Goal: Task Accomplishment & Management: Manage account settings

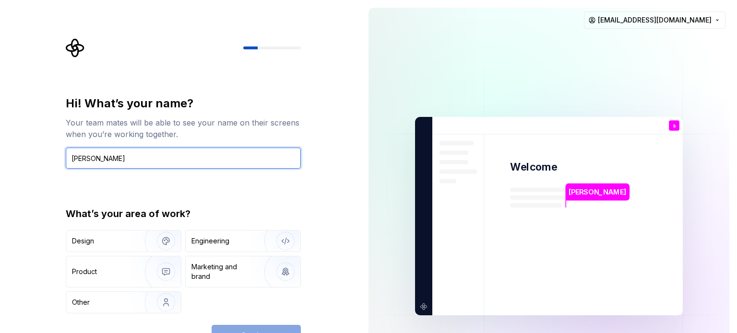
type input "[PERSON_NAME]"
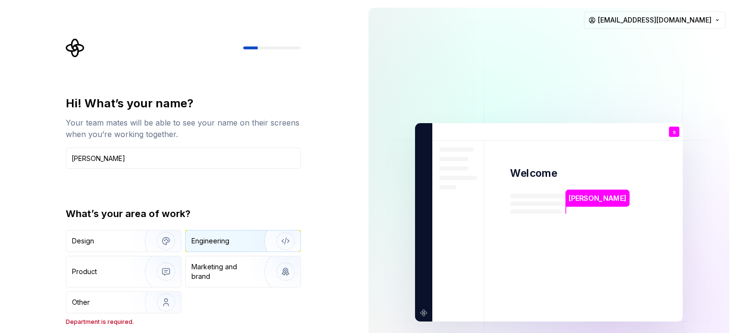
click at [224, 246] on div "Engineering" at bounding box center [210, 241] width 38 height 10
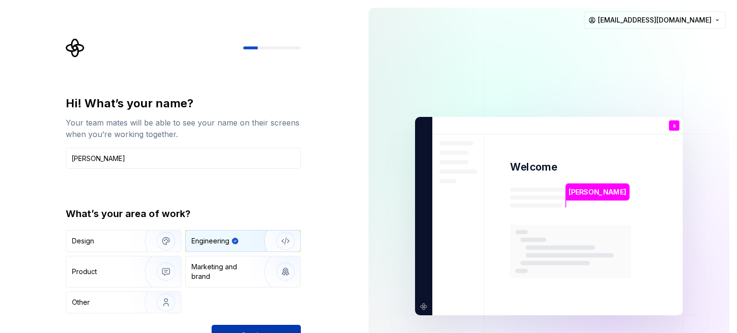
click at [245, 325] on button "Continue" at bounding box center [255, 335] width 89 height 21
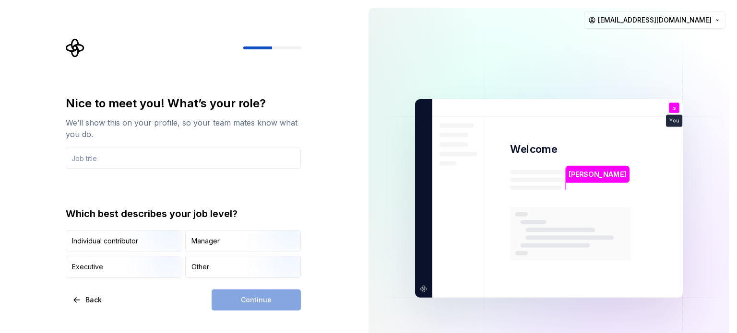
click at [532, 90] on img at bounding box center [548, 198] width 388 height 453
click at [95, 241] on div "Individual contributor" at bounding box center [105, 241] width 66 height 10
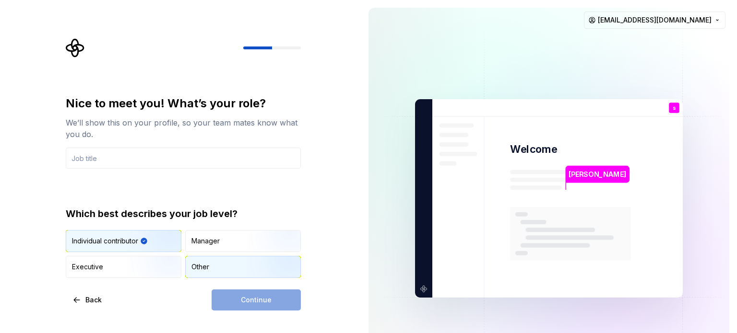
click at [220, 264] on div "Other" at bounding box center [243, 267] width 115 height 21
click at [241, 304] on div "Continue" at bounding box center [255, 300] width 89 height 21
click at [246, 303] on div "Continue" at bounding box center [255, 300] width 89 height 21
click at [172, 163] on input "text" at bounding box center [183, 158] width 235 height 21
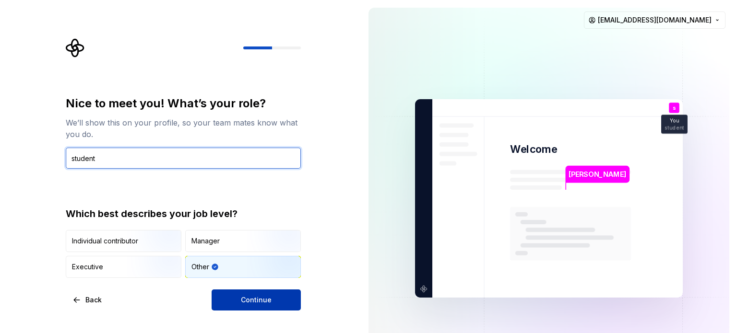
type input "student"
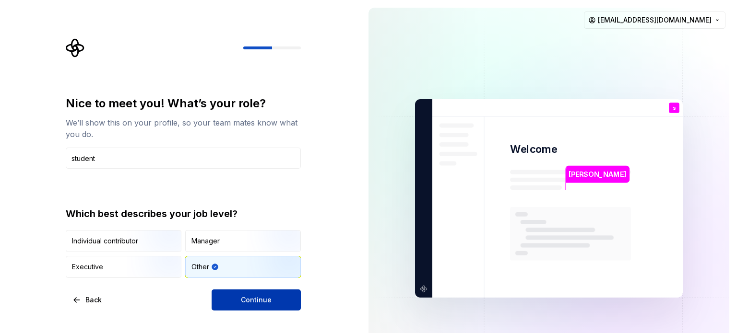
click at [258, 299] on span "Continue" at bounding box center [256, 300] width 31 height 10
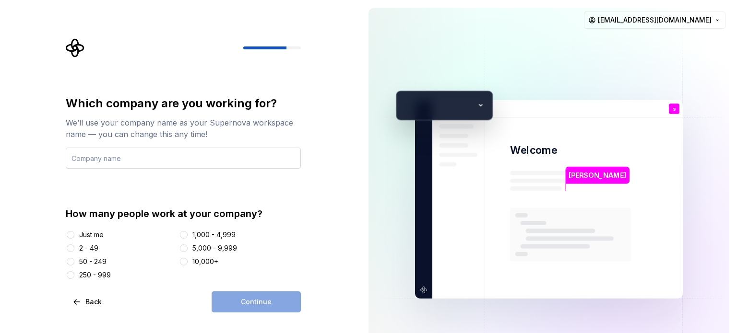
click at [194, 160] on input "text" at bounding box center [183, 158] width 235 height 21
type input "mahunyal"
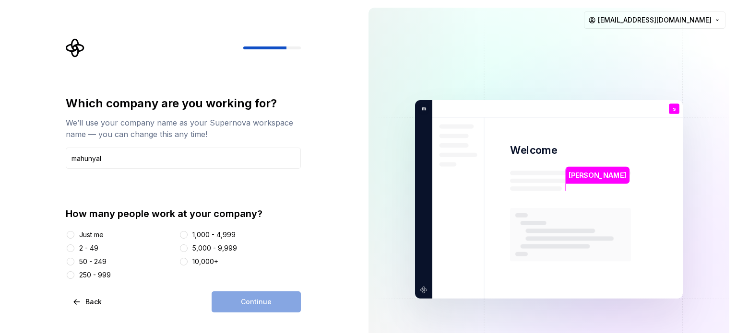
click at [96, 235] on div "Just me" at bounding box center [91, 235] width 24 height 10
click at [74, 235] on button "Just me" at bounding box center [71, 235] width 8 height 8
click at [238, 302] on button "Continue" at bounding box center [255, 302] width 89 height 21
click at [238, 302] on div "Continue" at bounding box center [255, 302] width 89 height 21
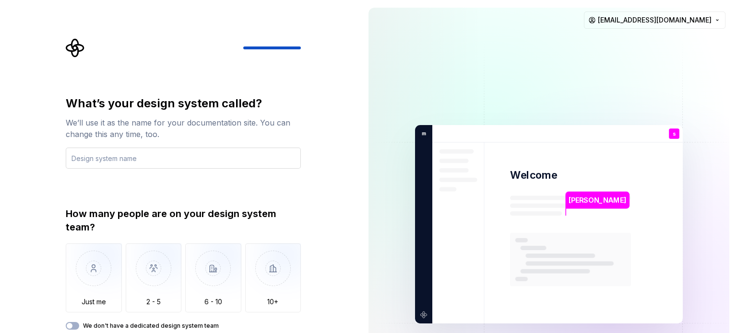
click at [219, 155] on input "text" at bounding box center [183, 158] width 235 height 21
click at [253, 164] on input "text" at bounding box center [183, 158] width 235 height 21
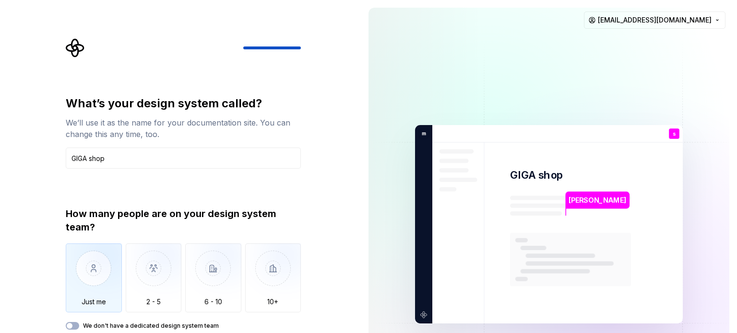
type input "GIGA shop"
click at [101, 279] on img "button" at bounding box center [94, 276] width 56 height 64
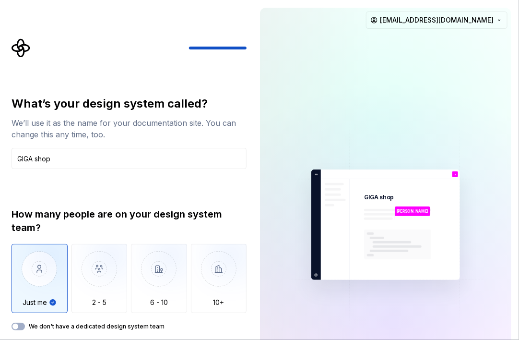
type button "Only one person"
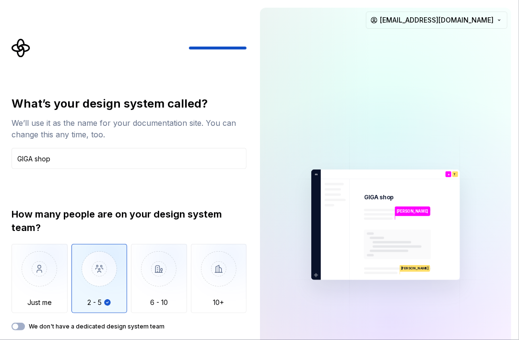
type button "2 - 5"
type button "6 - 10"
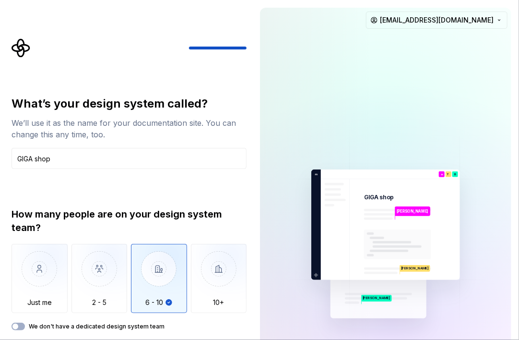
type button "More than 10"
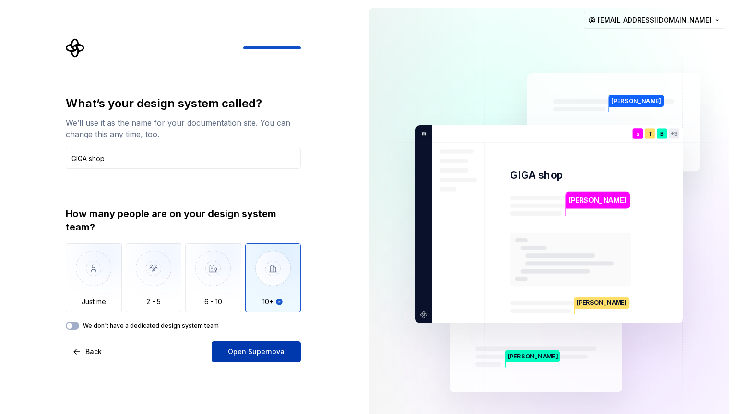
click at [269, 333] on button "Open Supernova" at bounding box center [255, 351] width 89 height 21
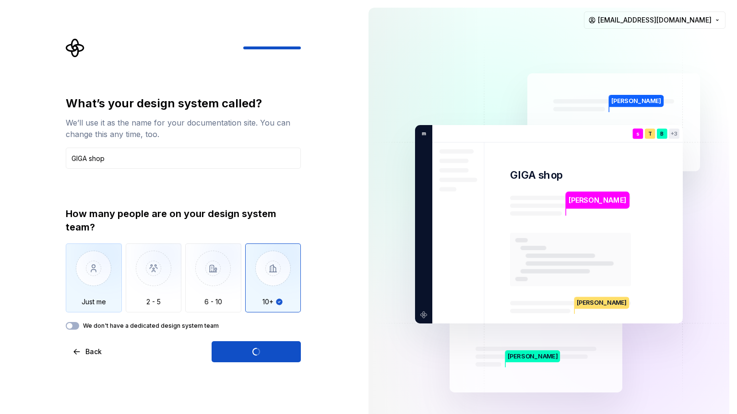
click at [118, 292] on img "button" at bounding box center [94, 276] width 56 height 64
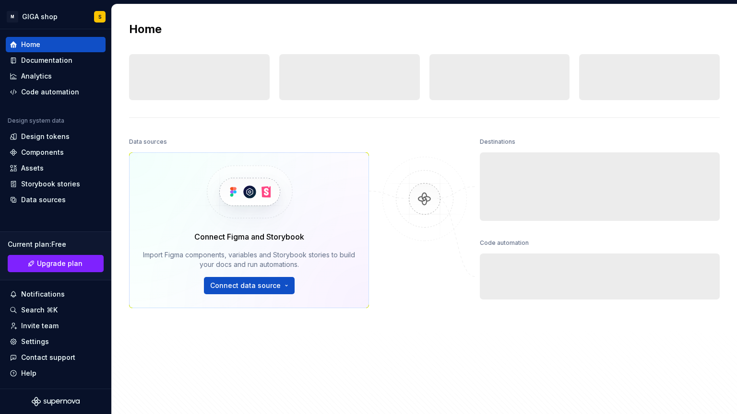
click at [308, 268] on div "Data sources Connect Figma and Storybook Import Figma components, variables and…" at bounding box center [249, 259] width 240 height 248
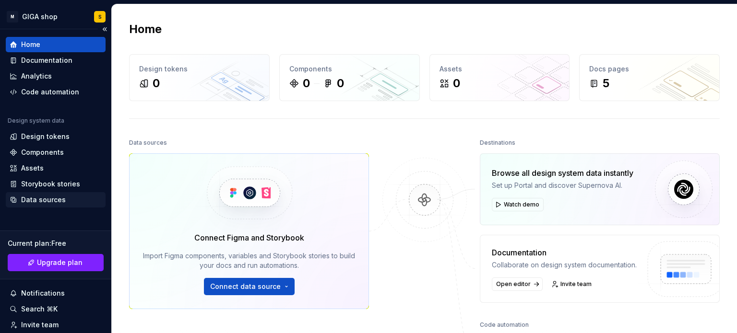
scroll to position [80, 0]
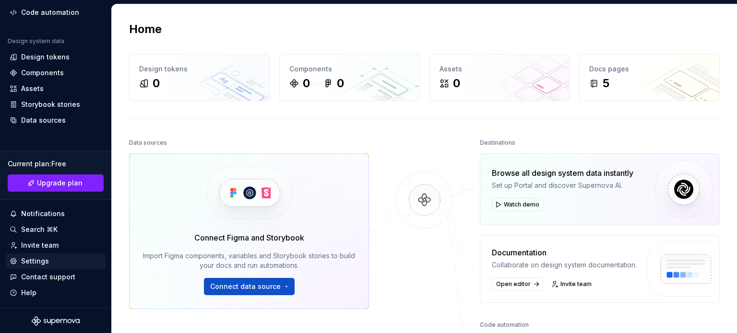
click at [38, 266] on div "Settings" at bounding box center [56, 261] width 100 height 15
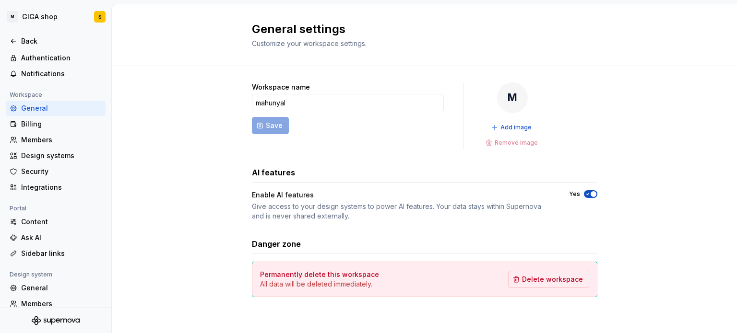
scroll to position [33, 0]
click at [41, 61] on div "Authentication" at bounding box center [61, 58] width 81 height 10
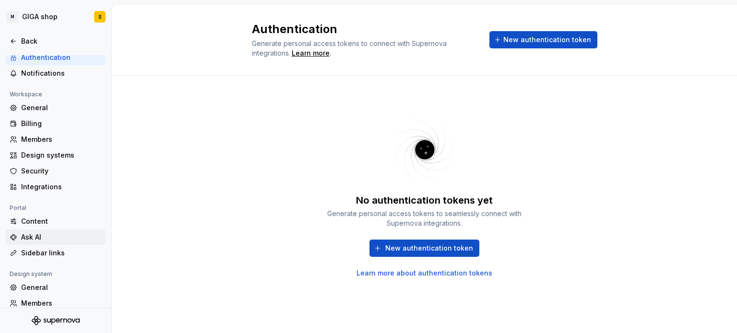
click at [30, 237] on div "Ask AI" at bounding box center [61, 238] width 81 height 10
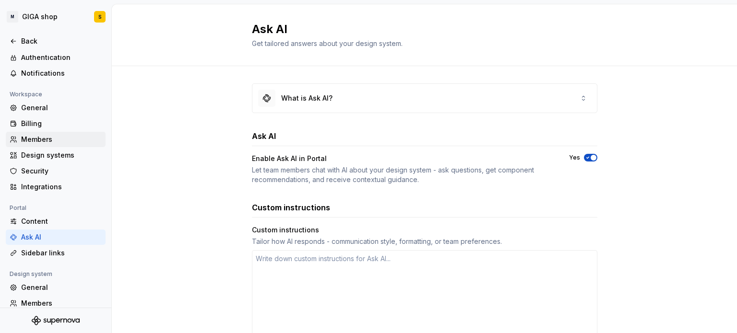
type textarea "*"
click at [44, 144] on div "Members" at bounding box center [56, 139] width 100 height 15
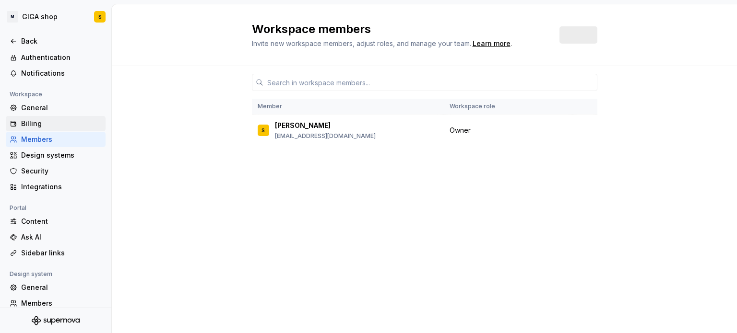
click at [40, 119] on div "Billing" at bounding box center [61, 124] width 81 height 10
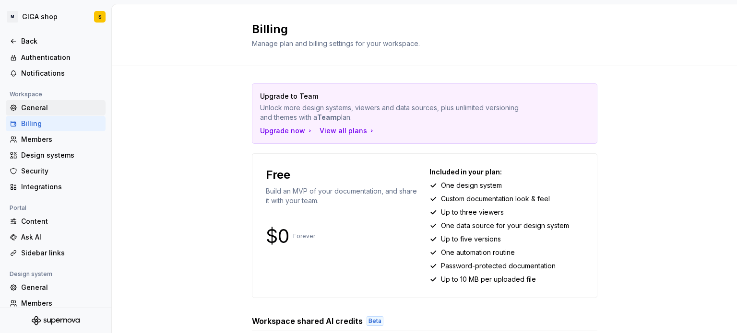
click at [40, 110] on div "General" at bounding box center [61, 108] width 81 height 10
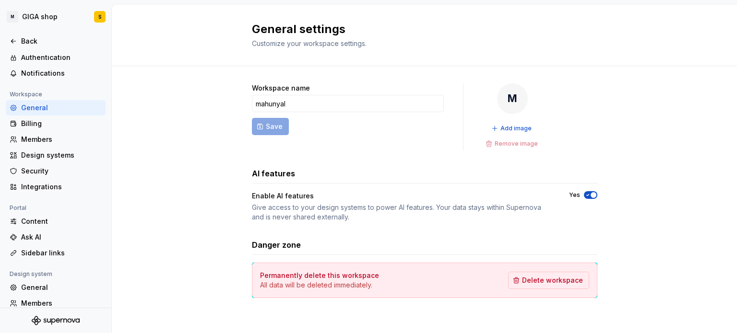
click at [184, 169] on div "Workspace name [PERSON_NAME] Save M Add image Remove image AI features Enable A…" at bounding box center [424, 200] width 625 height 269
click at [41, 136] on div "Members" at bounding box center [61, 140] width 81 height 10
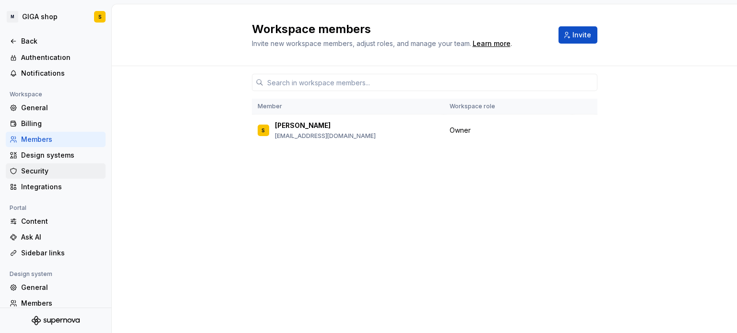
click at [44, 164] on div "Security" at bounding box center [56, 171] width 100 height 15
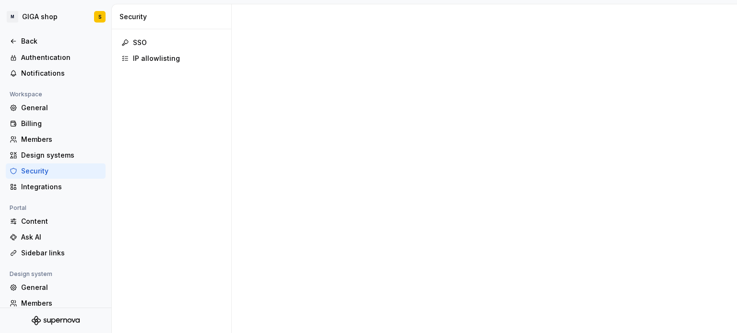
click at [45, 175] on div "Security" at bounding box center [61, 171] width 81 height 10
drag, startPoint x: 45, startPoint y: 175, endPoint x: 45, endPoint y: 182, distance: 7.7
click at [45, 182] on div "General Billing Members Design systems Security Integrations" at bounding box center [56, 147] width 100 height 94
click at [45, 182] on div "Integrations" at bounding box center [61, 187] width 81 height 10
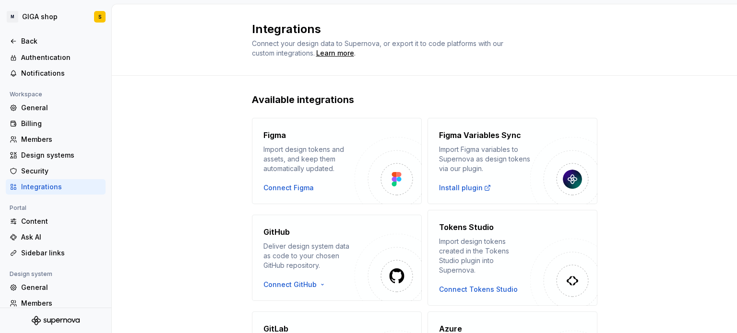
scroll to position [183, 0]
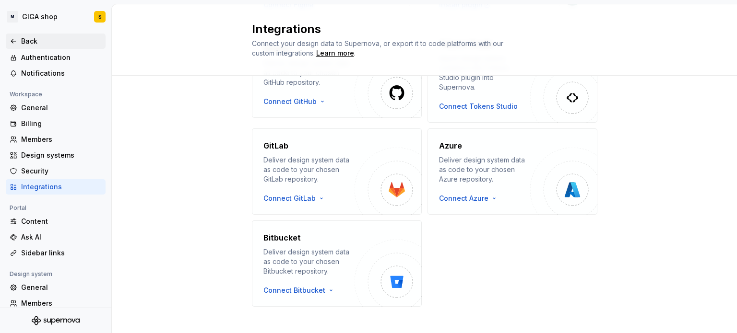
click at [46, 46] on div "Back" at bounding box center [56, 41] width 100 height 15
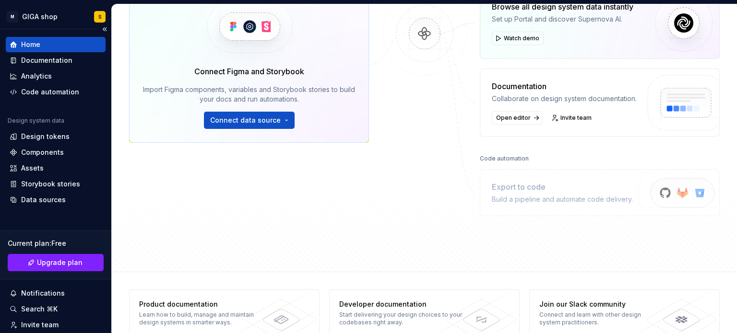
scroll to position [80, 0]
